Goal: Task Accomplishment & Management: Use online tool/utility

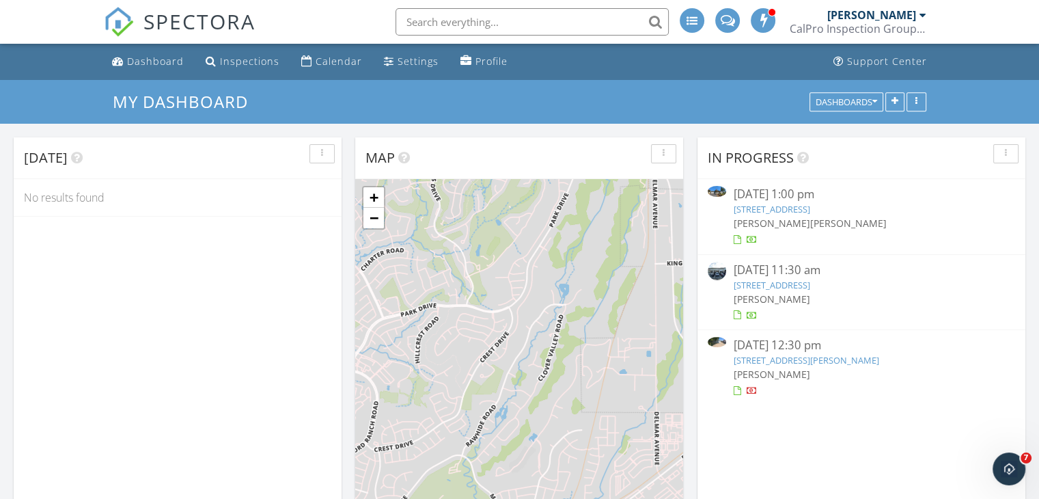
click at [923, 365] on div "[STREET_ADDRESS][PERSON_NAME]" at bounding box center [861, 360] width 256 height 13
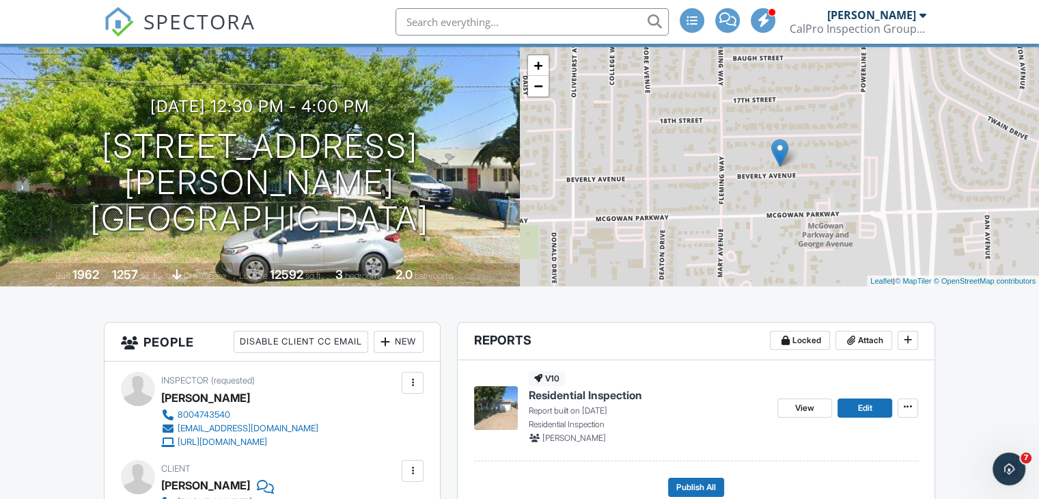
scroll to position [137, 0]
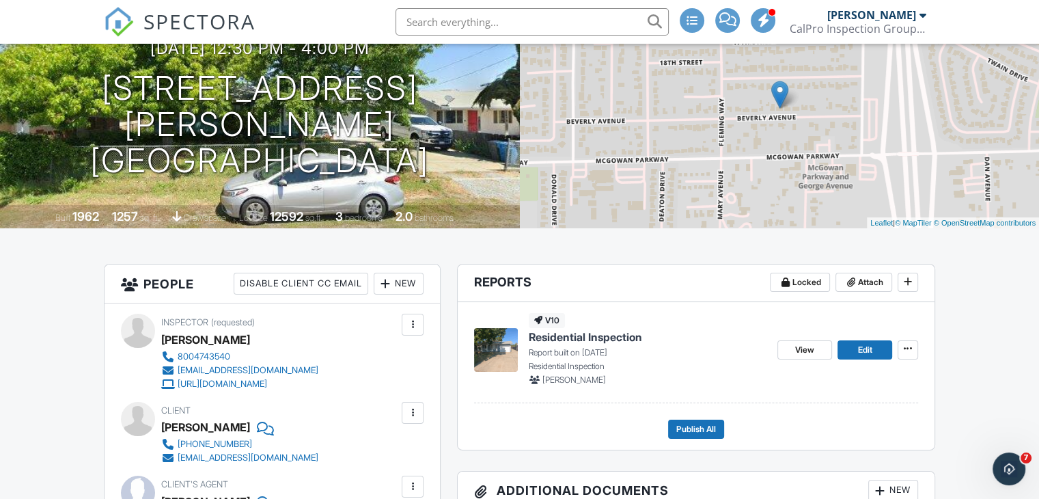
click at [612, 333] on span "Residential Inspection" at bounding box center [585, 336] width 113 height 15
